Goal: Transaction & Acquisition: Register for event/course

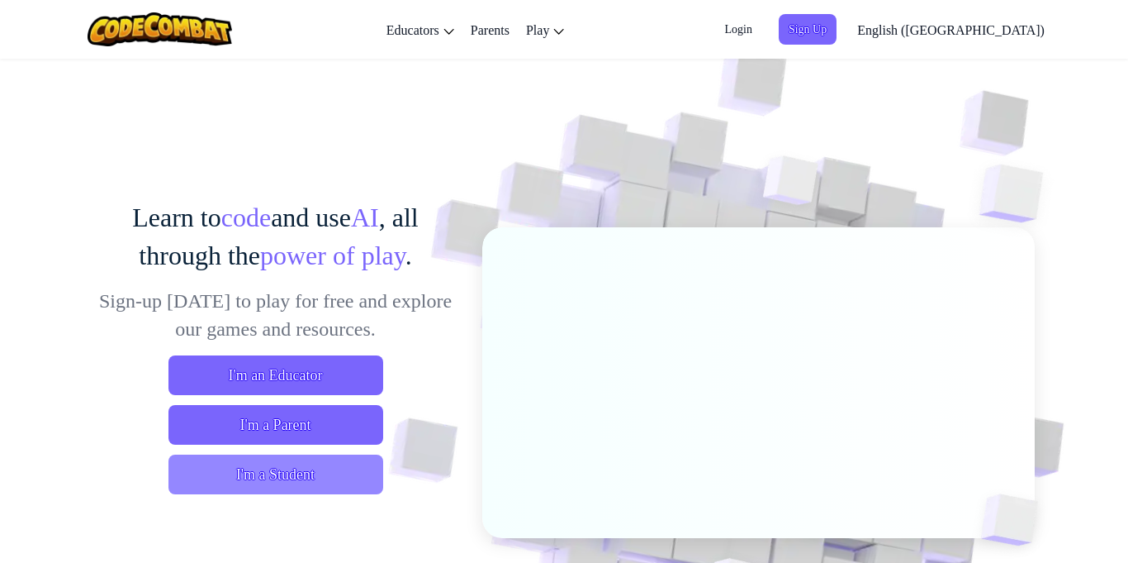
click at [303, 470] on span "I'm a Student" at bounding box center [276, 474] width 215 height 40
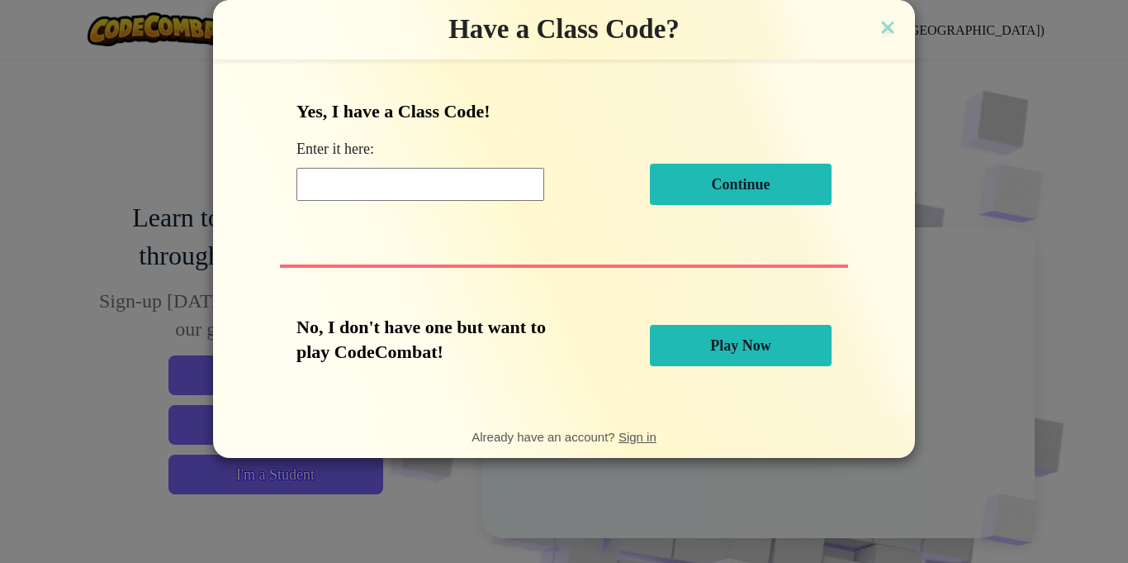
click at [438, 184] on input at bounding box center [421, 184] width 248 height 33
click at [479, 184] on input at bounding box center [421, 184] width 248 height 33
click at [427, 173] on input at bounding box center [421, 184] width 248 height 33
type input "n"
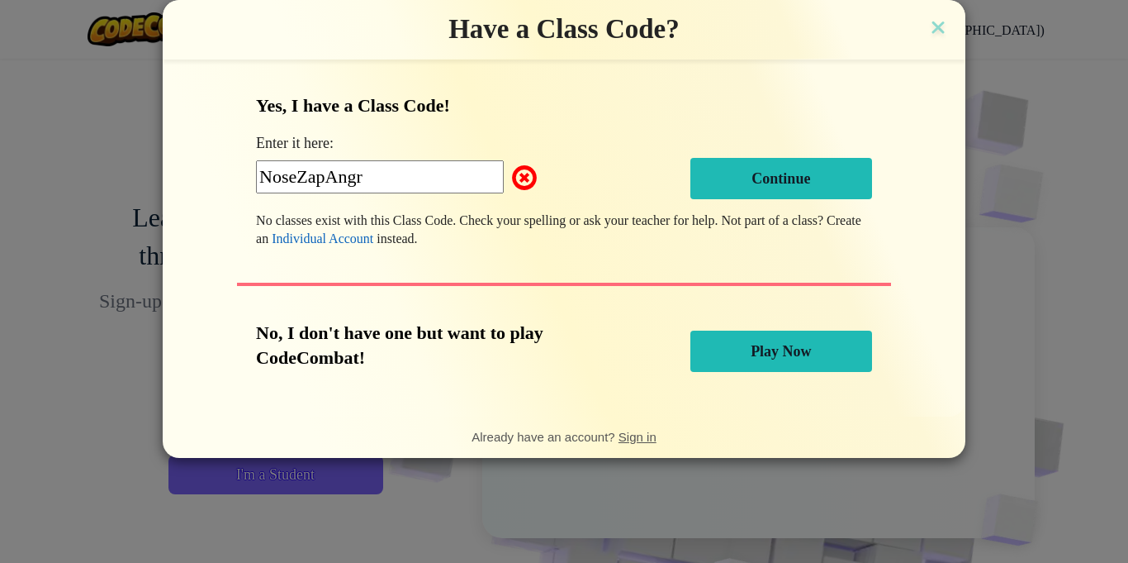
type input "NoseZapAngry"
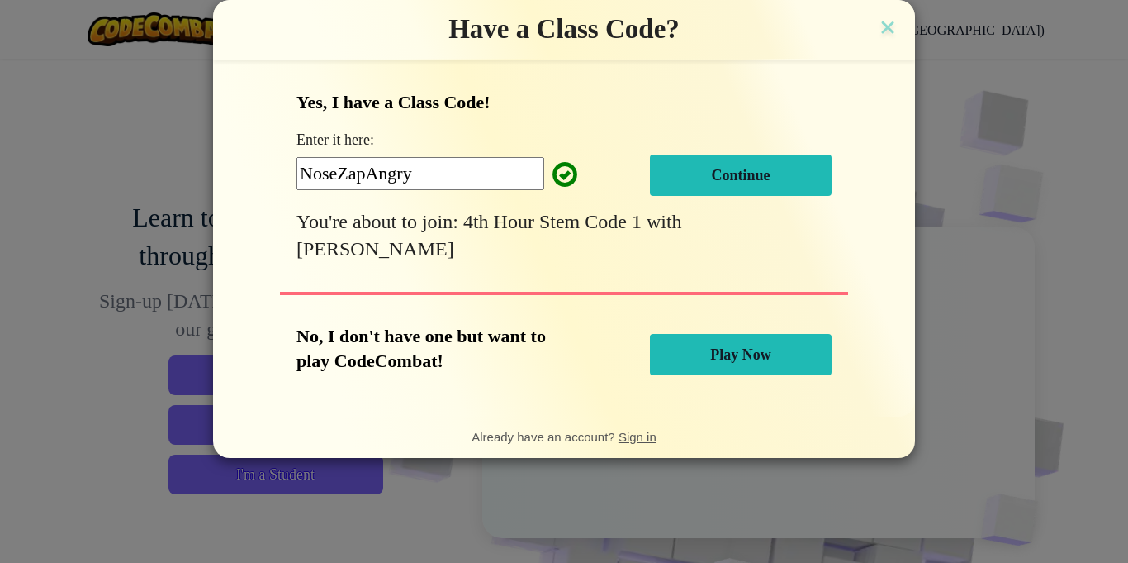
click at [782, 179] on button "Continue" at bounding box center [741, 174] width 182 height 41
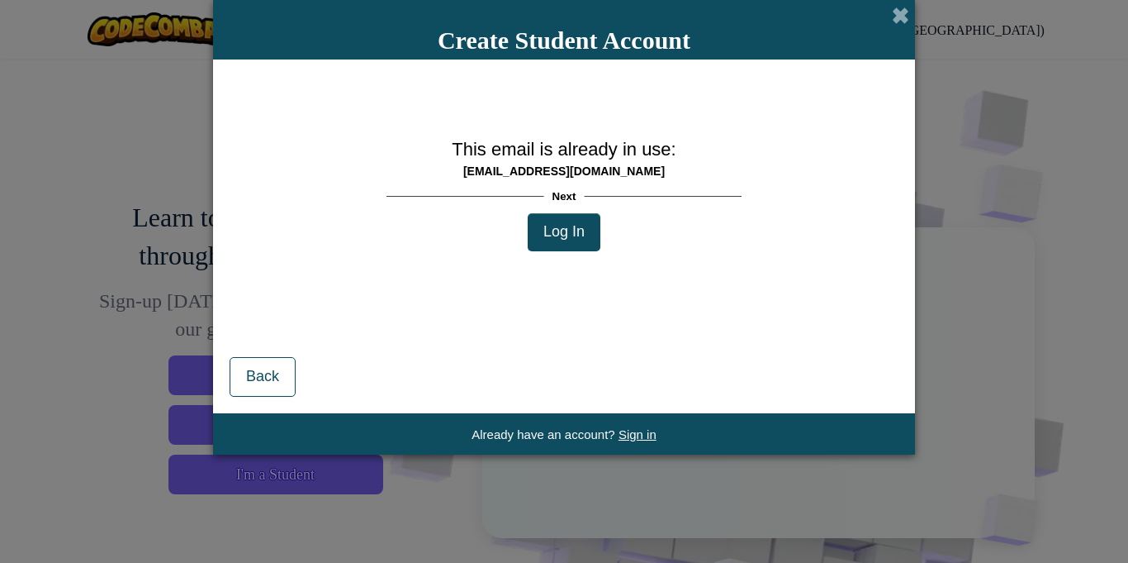
click at [585, 233] on button "Log In" at bounding box center [564, 232] width 73 height 38
